Goal: Task Accomplishment & Management: Use online tool/utility

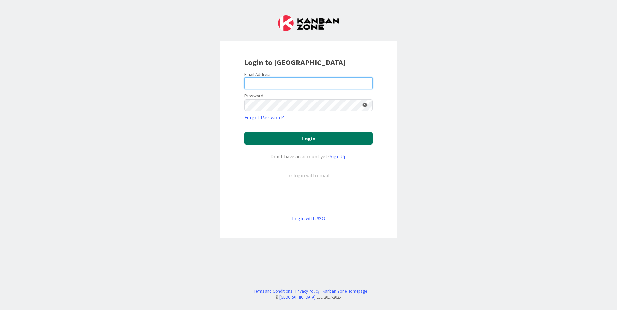
type input "[EMAIL_ADDRESS][DOMAIN_NAME]"
click at [271, 141] on button "Login" at bounding box center [308, 138] width 128 height 13
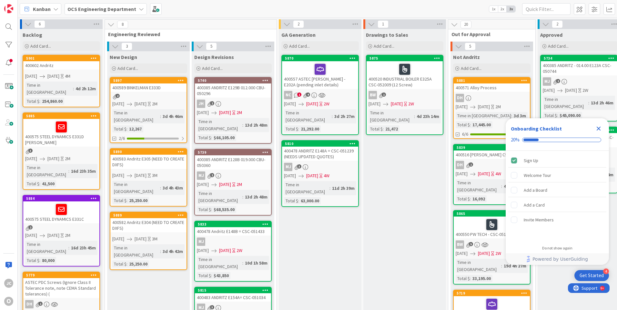
click at [598, 128] on icon "Close Checklist" at bounding box center [598, 129] width 4 height 4
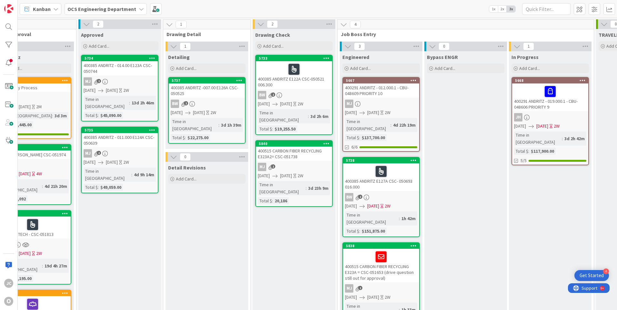
scroll to position [0, 458]
click at [432, 67] on icon at bounding box center [432, 69] width 4 height 4
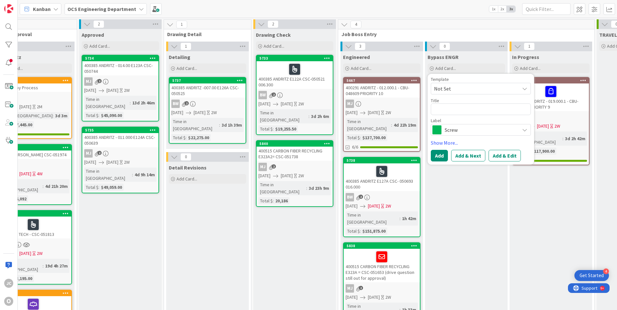
type textarea "x"
type textarea "4"
type textarea "x"
type textarea "40"
type textarea "x"
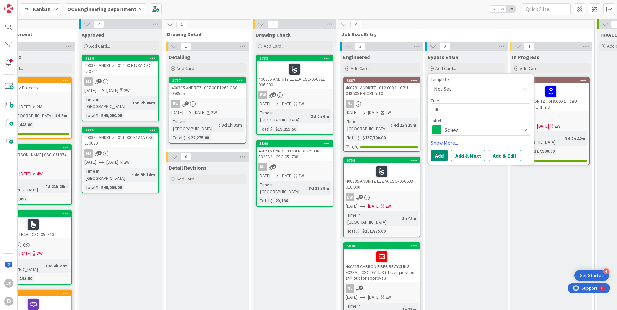
type textarea "400"
type textarea "x"
type textarea "4006"
type textarea "x"
type textarea "40061"
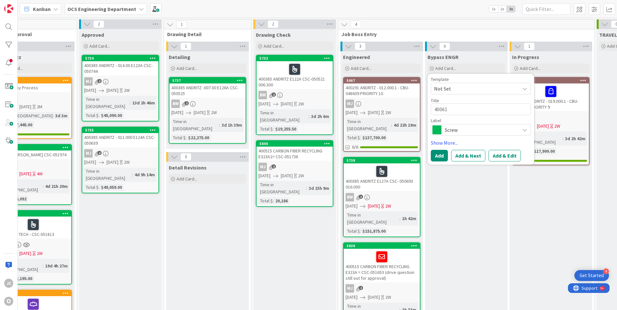
type textarea "x"
type textarea "400610"
type textarea "x"
type textarea "400610"
type textarea "x"
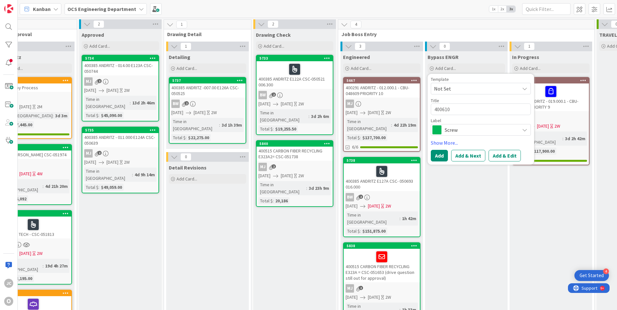
type textarea "400610 I"
type textarea "x"
type textarea "400610 ID"
type textarea "x"
type textarea "400610 IDI"
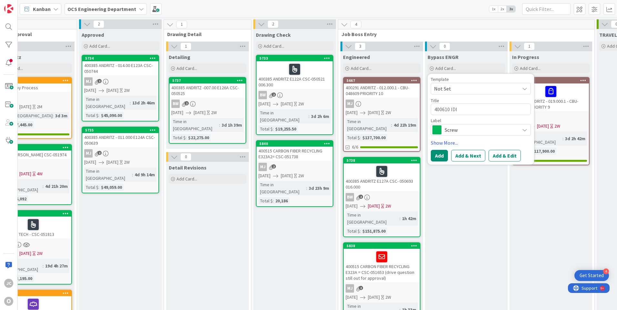
type textarea "x"
type textarea "400610 IDID"
type textarea "x"
type textarea "400610 IDI"
click at [495, 128] on span "Screw" at bounding box center [481, 129] width 72 height 9
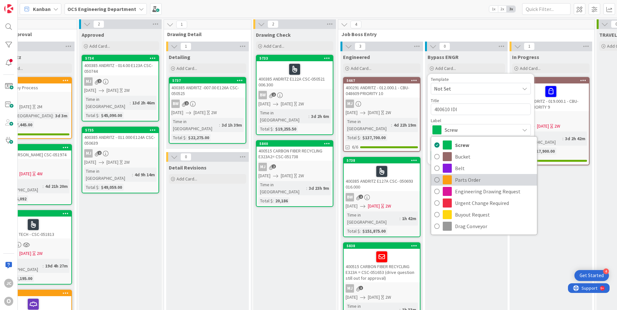
click at [467, 179] on span "Parts Order" at bounding box center [494, 180] width 79 height 10
type textarea "x"
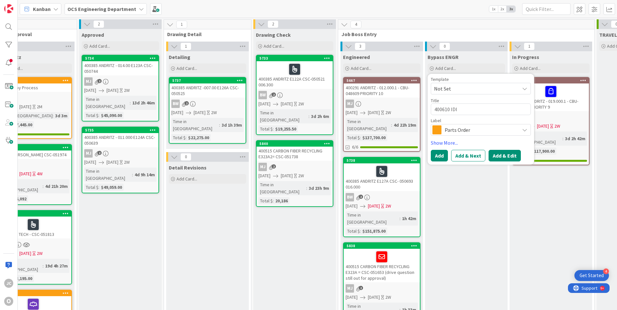
click at [496, 157] on button "Add & Edit" at bounding box center [504, 156] width 32 height 12
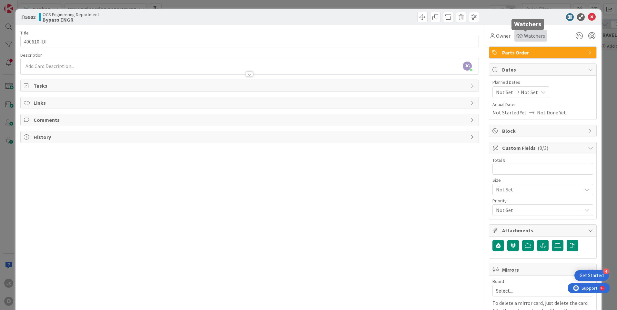
click at [529, 33] on span "Watchers" at bounding box center [534, 36] width 21 height 8
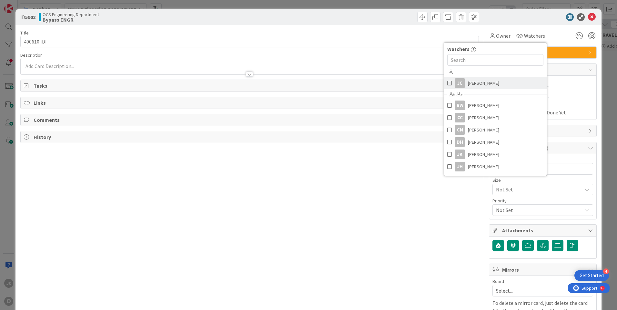
click at [473, 84] on span "[PERSON_NAME]" at bounding box center [483, 83] width 31 height 10
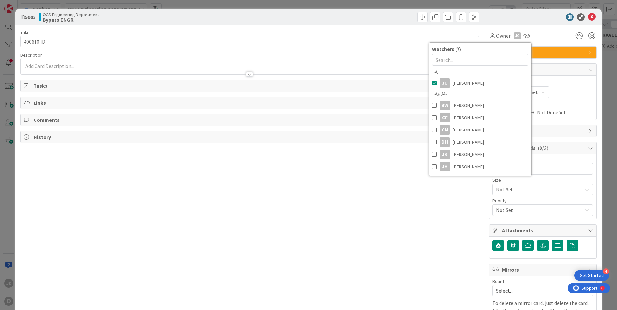
click at [567, 89] on div "Not Set Not Set" at bounding box center [542, 92] width 101 height 12
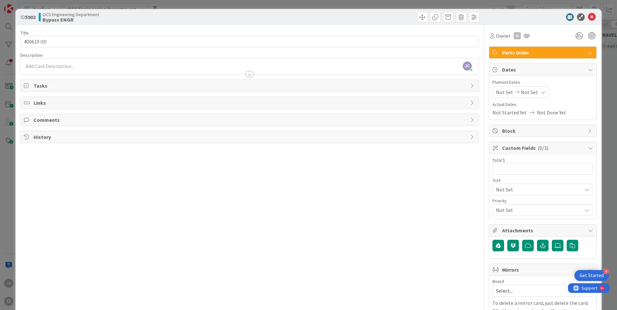
click at [500, 92] on span "Not Set" at bounding box center [504, 92] width 17 height 8
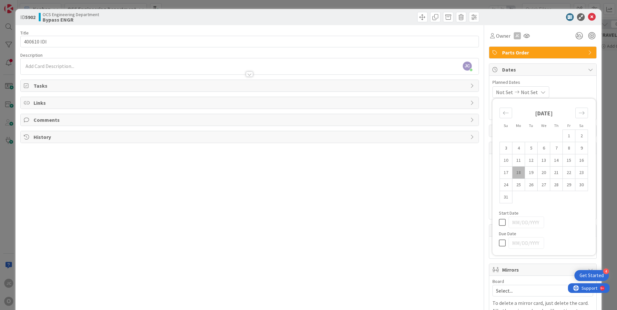
click at [513, 170] on td "18" at bounding box center [518, 173] width 13 height 12
type input "[DATE]"
click at [544, 91] on icon at bounding box center [541, 92] width 5 height 5
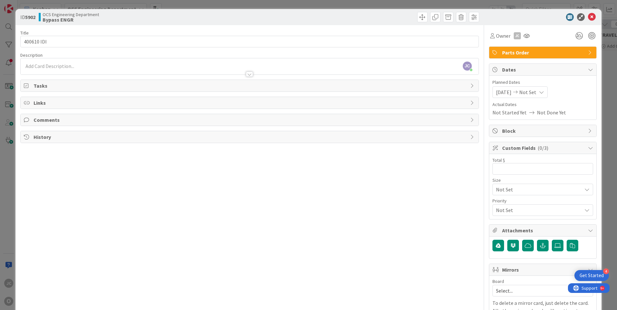
click at [543, 93] on icon at bounding box center [541, 92] width 5 height 5
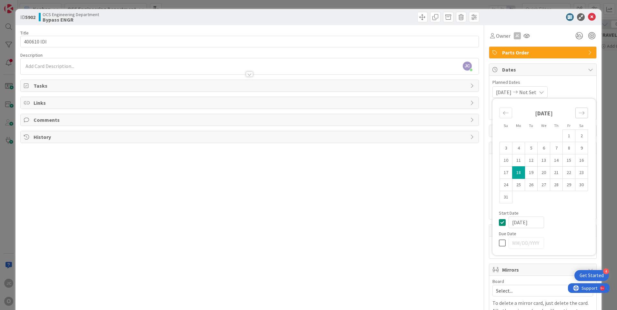
click at [578, 113] on icon "Move forward to switch to the next month." at bounding box center [581, 113] width 6 height 6
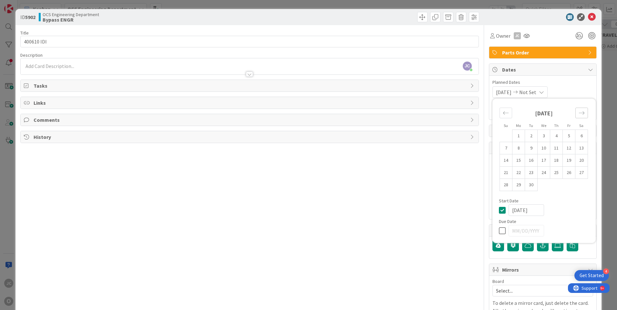
click at [578, 113] on icon "Move forward to switch to the next month." at bounding box center [581, 113] width 6 height 6
click at [526, 148] on td "7" at bounding box center [531, 148] width 13 height 12
type input "[DATE]"
click at [445, 186] on div "Title 10 / 128 400610 IDI Description [PERSON_NAME] just joined Owner JC Parts …" at bounding box center [249, 184] width 458 height 318
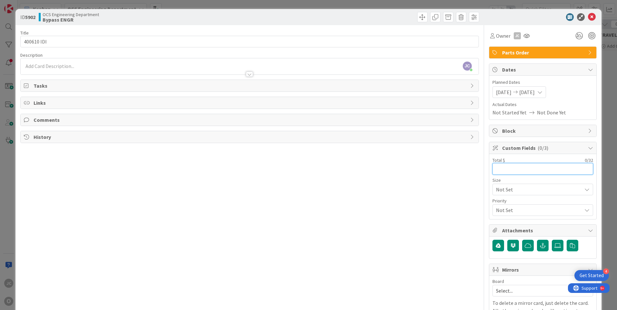
click at [503, 167] on input "text" at bounding box center [542, 169] width 101 height 12
click at [501, 168] on input "text" at bounding box center [542, 169] width 101 height 12
type input "6,502.78"
click at [30, 65] on div "[PERSON_NAME] just joined" at bounding box center [250, 66] width 458 height 16
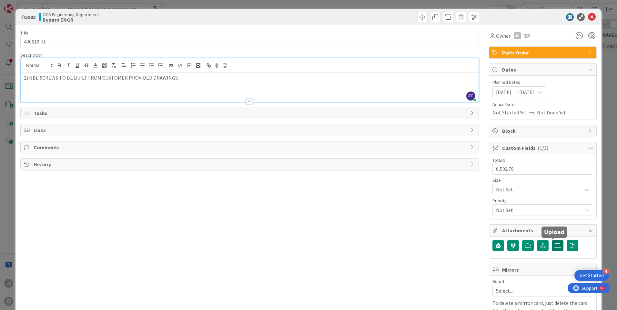
click at [554, 244] on icon at bounding box center [557, 245] width 6 height 5
click at [552, 240] on input "file" at bounding box center [552, 240] width 0 height 0
click at [554, 245] on icon at bounding box center [557, 245] width 6 height 5
click at [552, 240] on input "file" at bounding box center [552, 240] width 0 height 0
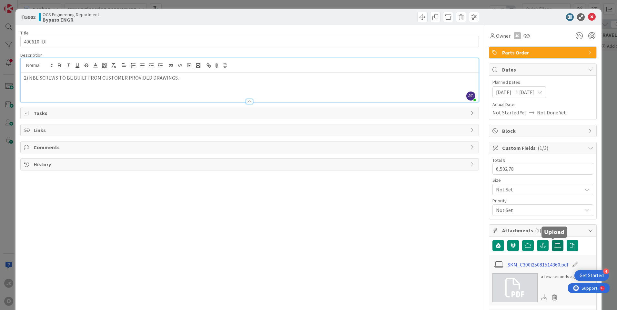
click at [554, 245] on icon at bounding box center [557, 245] width 6 height 5
click at [552, 240] on input "file" at bounding box center [552, 240] width 0 height 0
click at [554, 245] on icon at bounding box center [557, 245] width 6 height 5
click at [552, 240] on input "file" at bounding box center [552, 240] width 0 height 0
